Goal: Book appointment/travel/reservation

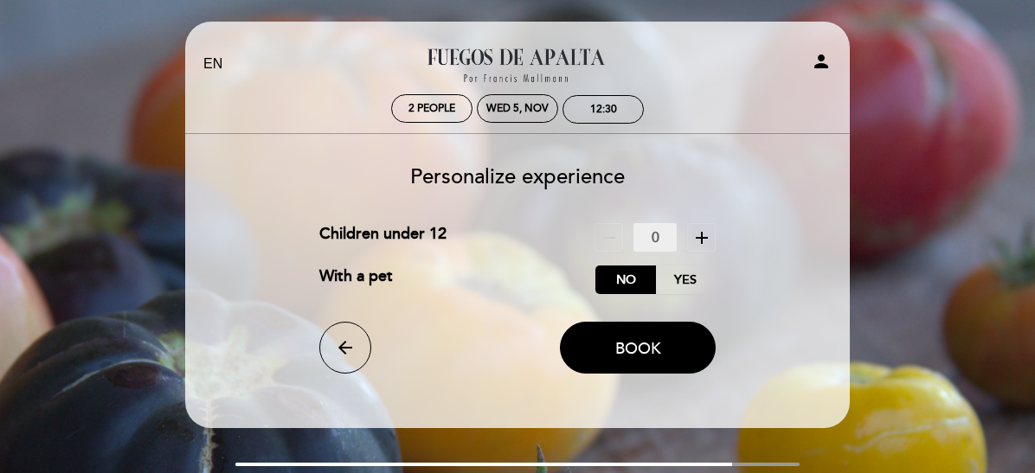
drag, startPoint x: 671, startPoint y: 236, endPoint x: 659, endPoint y: 247, distance: 15.3
click at [669, 237] on input "0" at bounding box center [654, 237] width 43 height 29
click at [640, 268] on label "No" at bounding box center [625, 280] width 61 height 29
click at [633, 350] on span "Book" at bounding box center [638, 348] width 46 height 19
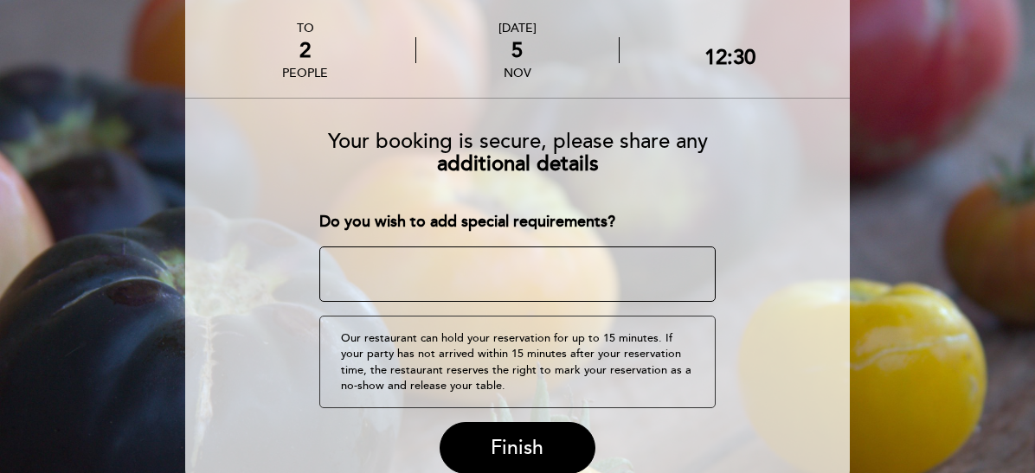
scroll to position [192, 0]
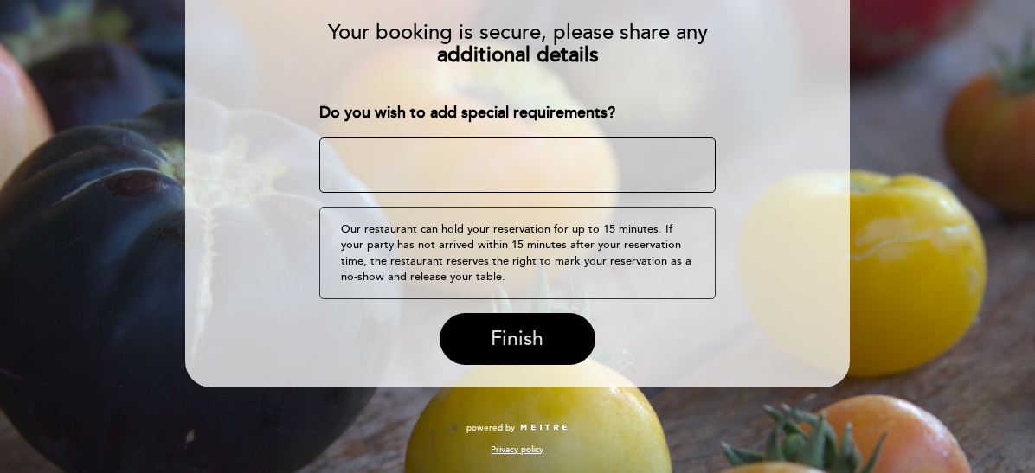
click at [523, 336] on span "Finish" at bounding box center [517, 339] width 53 height 24
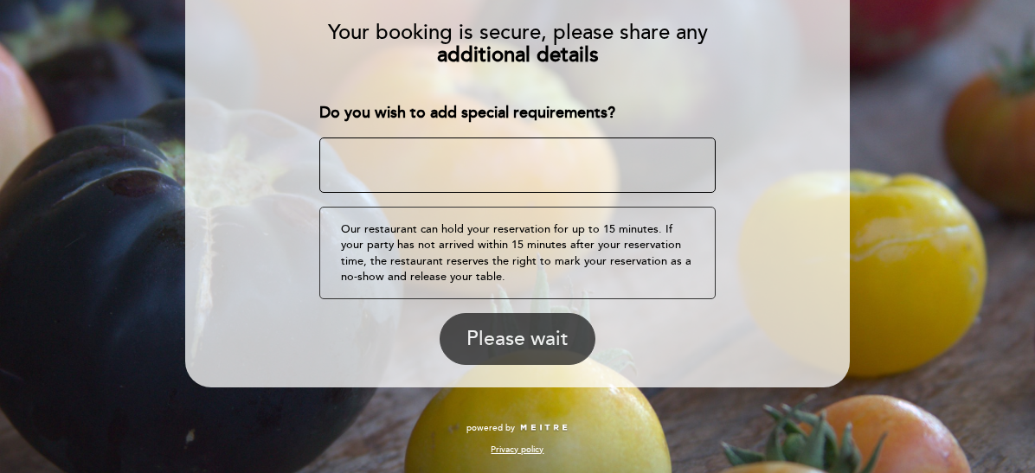
scroll to position [41, 0]
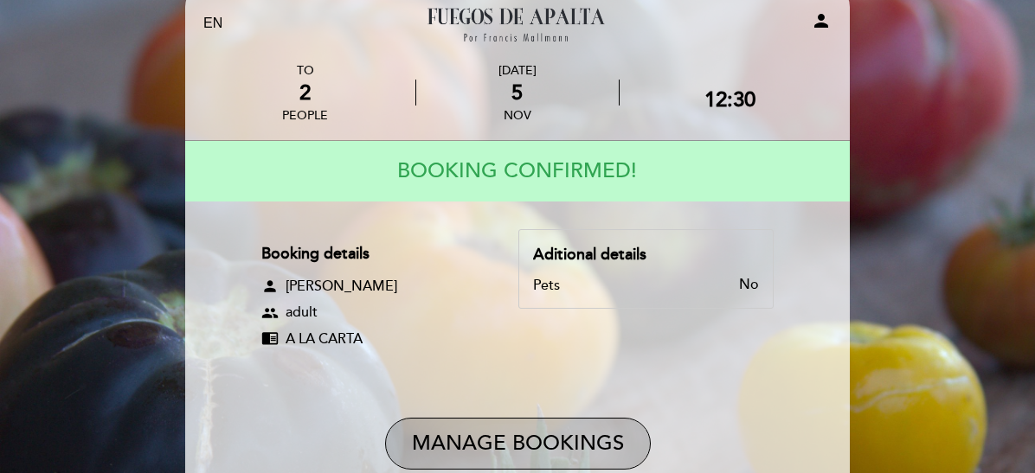
click at [524, 426] on button "Manage Bookings" at bounding box center [518, 444] width 266 height 52
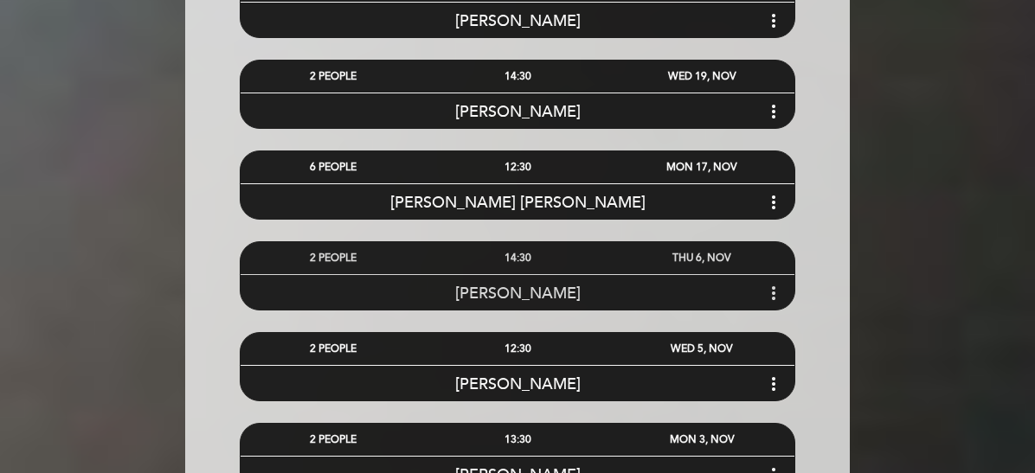
scroll to position [1150, 0]
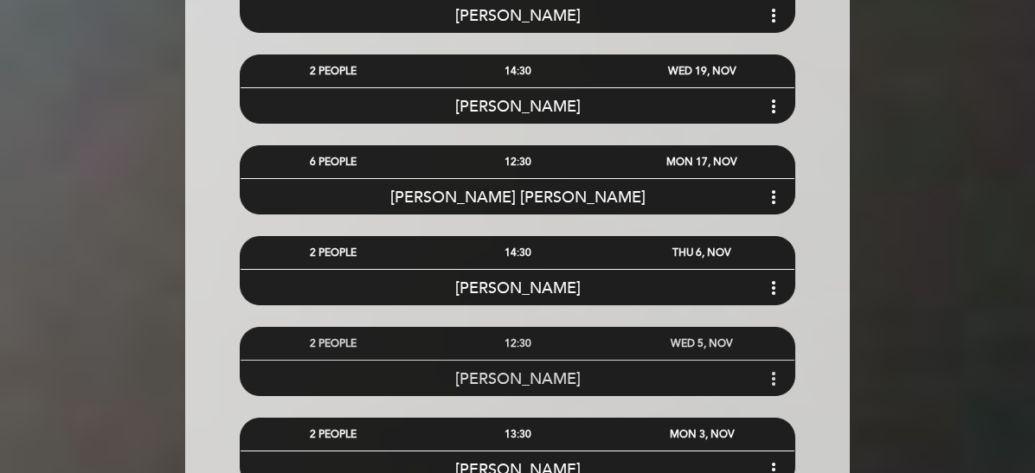
click at [771, 378] on icon "more_vert" at bounding box center [773, 379] width 21 height 21
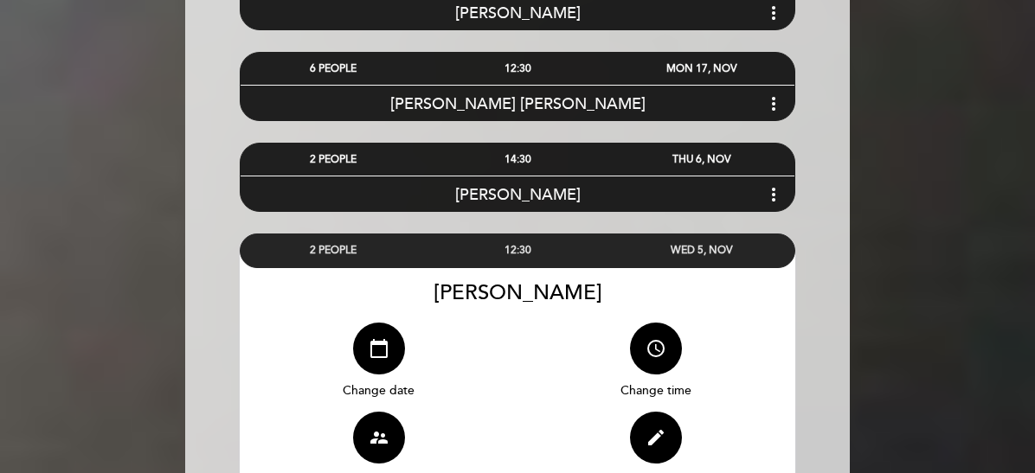
scroll to position [1442, 0]
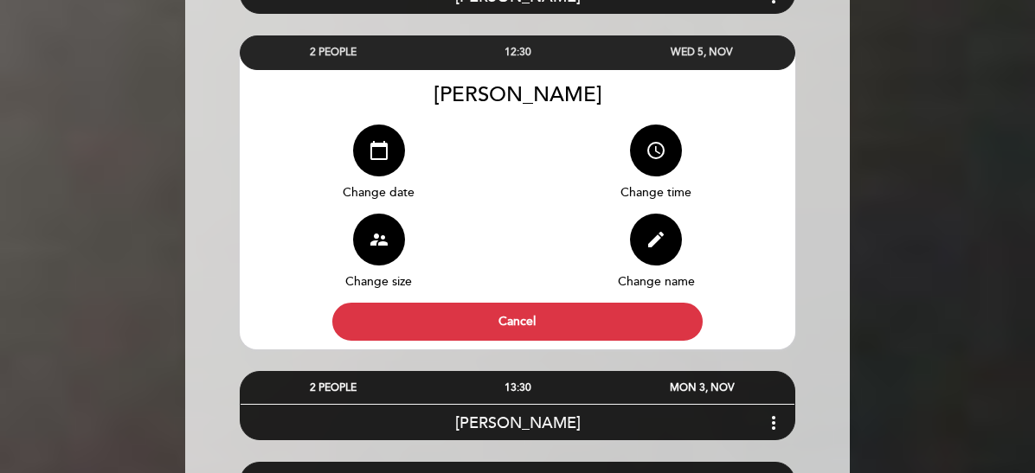
click at [664, 268] on div "edit Change name" at bounding box center [657, 258] width 278 height 89
click at [661, 257] on button "edit" at bounding box center [656, 240] width 52 height 52
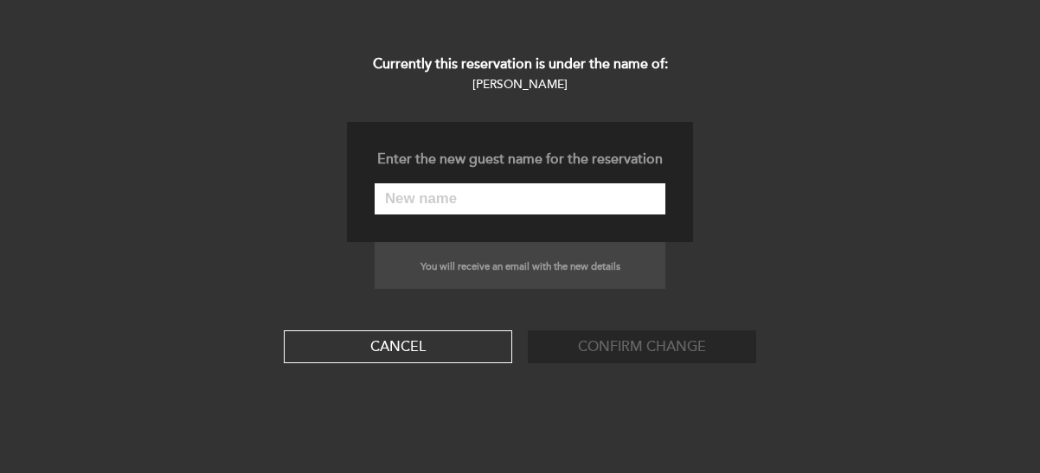
click at [525, 183] on input "text" at bounding box center [520, 198] width 291 height 31
click at [521, 212] on input "text" at bounding box center [520, 198] width 291 height 31
paste input "[DEMOGRAPHIC_DATA][PERSON_NAME]"
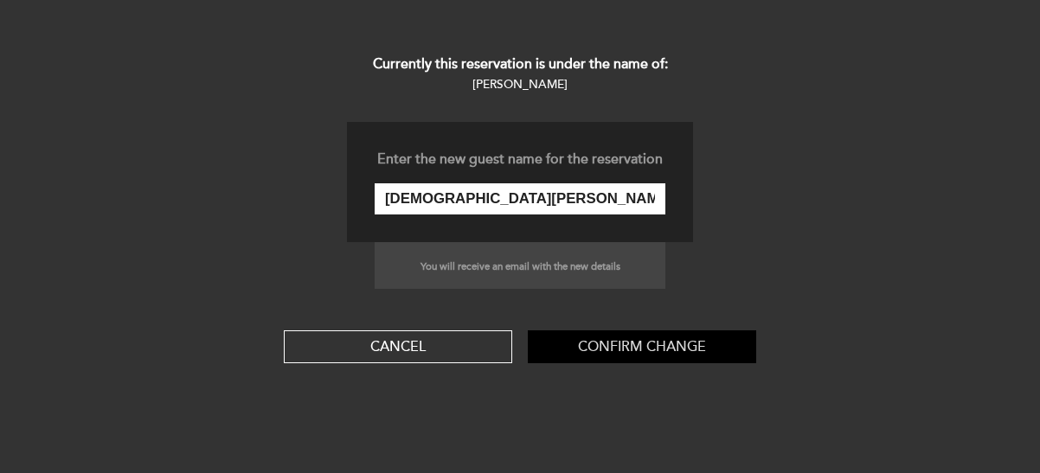
type input "[DEMOGRAPHIC_DATA][PERSON_NAME]"
click at [628, 349] on button "Confirm change" at bounding box center [642, 347] width 228 height 33
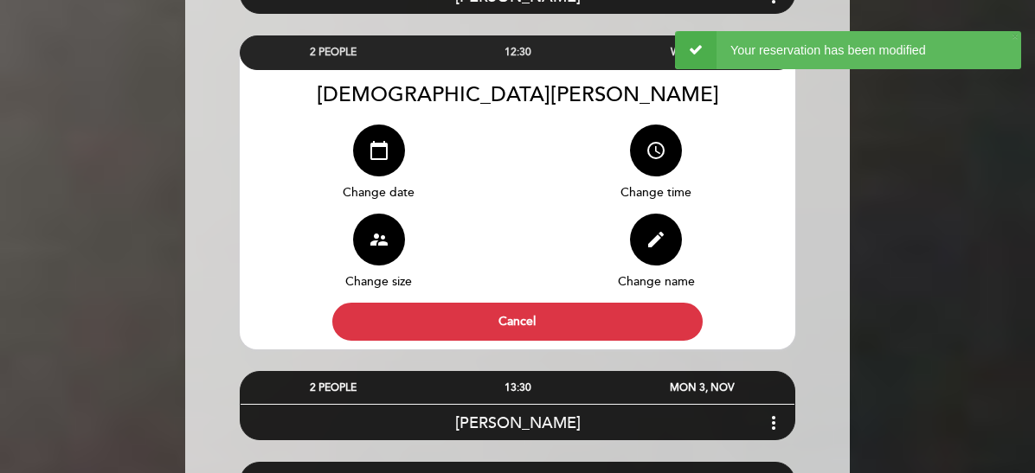
click at [495, 50] on div "12:30" at bounding box center [517, 52] width 184 height 32
